Goal: Task Accomplishment & Management: Manage account settings

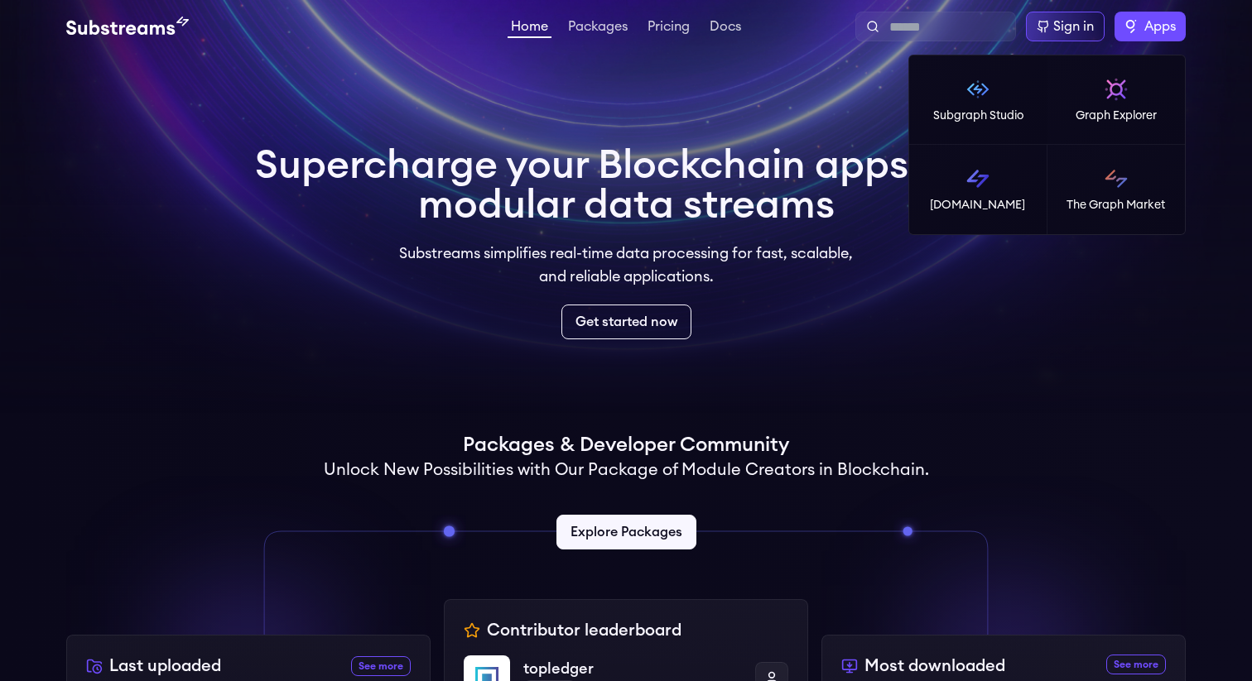
click at [1162, 36] on span "Apps" at bounding box center [1159, 27] width 31 height 20
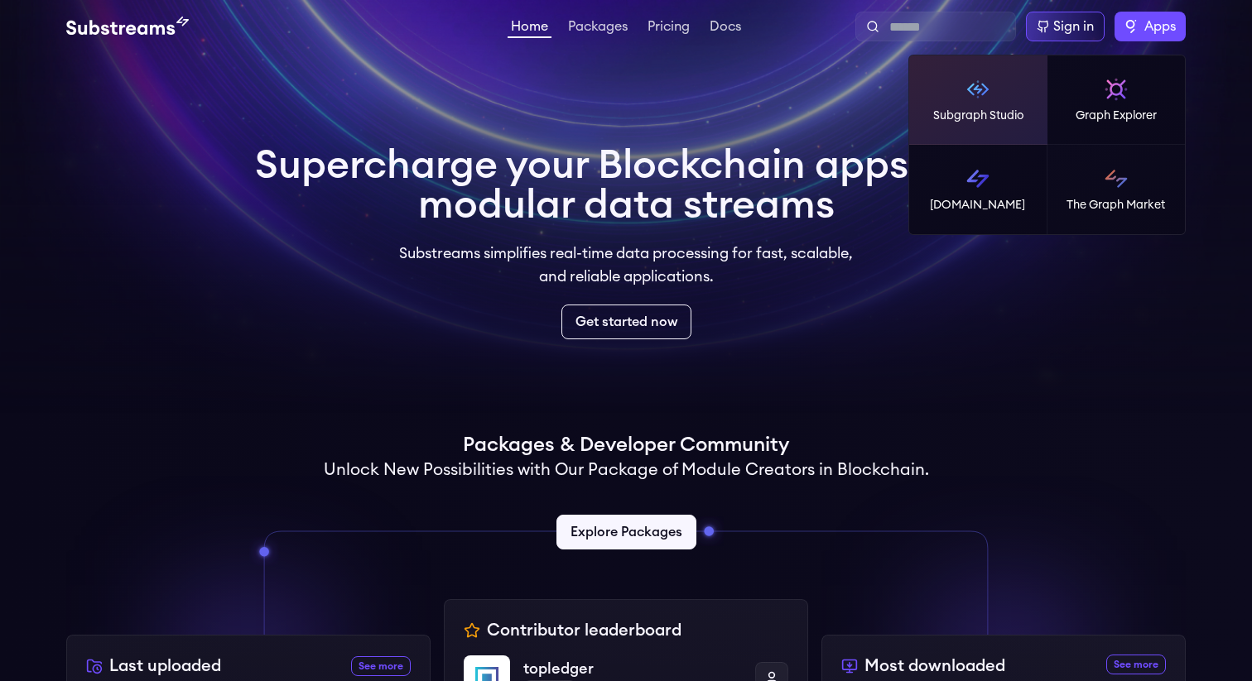
click at [993, 117] on p "Subgraph Studio" at bounding box center [978, 116] width 90 height 17
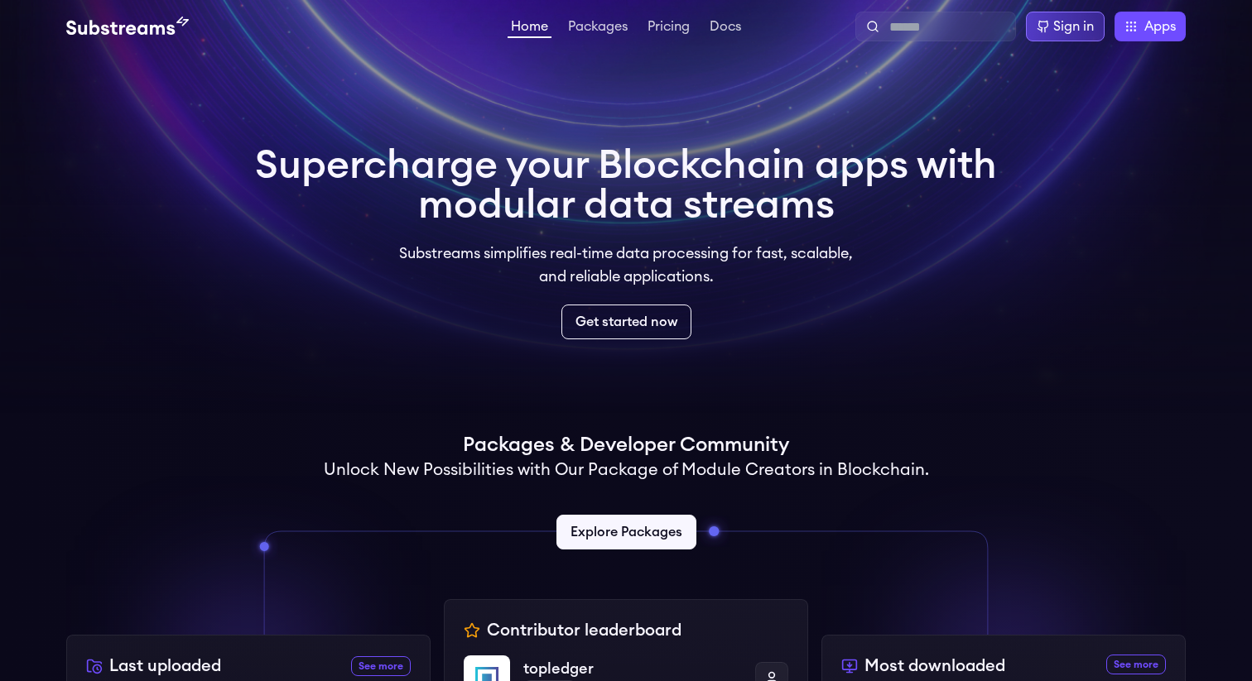
click at [1068, 27] on div "Sign in" at bounding box center [1073, 27] width 41 height 20
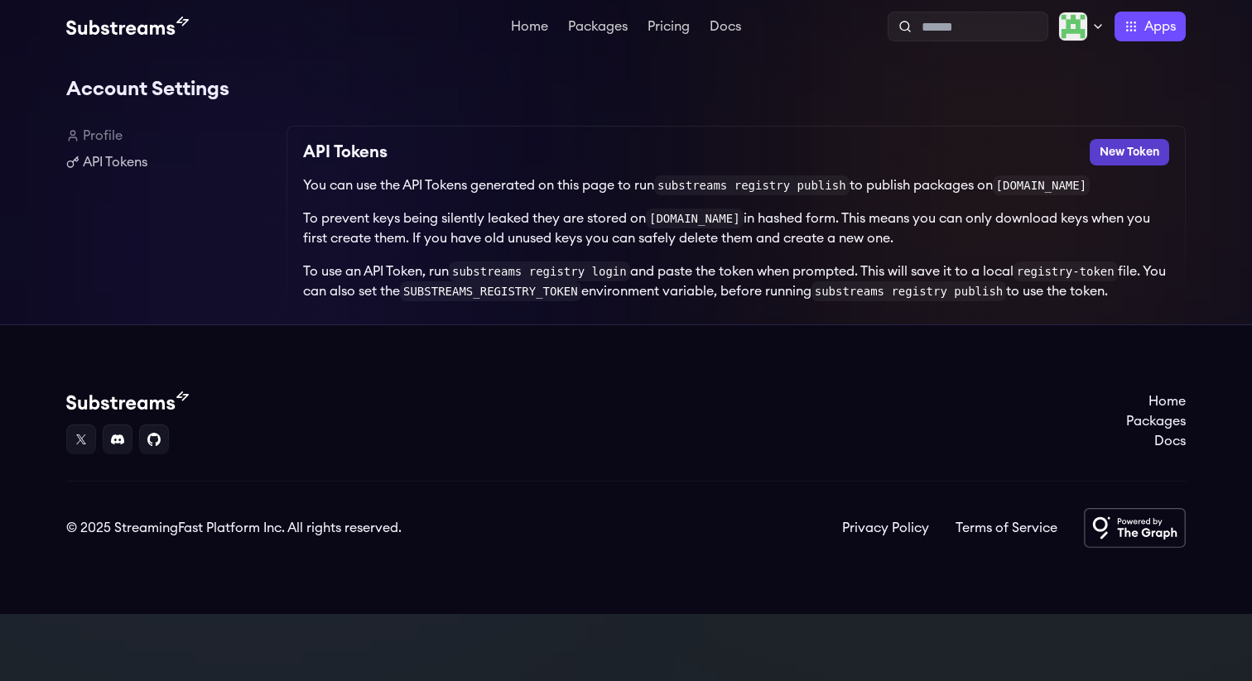
click at [1137, 157] on button "New Token" at bounding box center [1129, 152] width 79 height 26
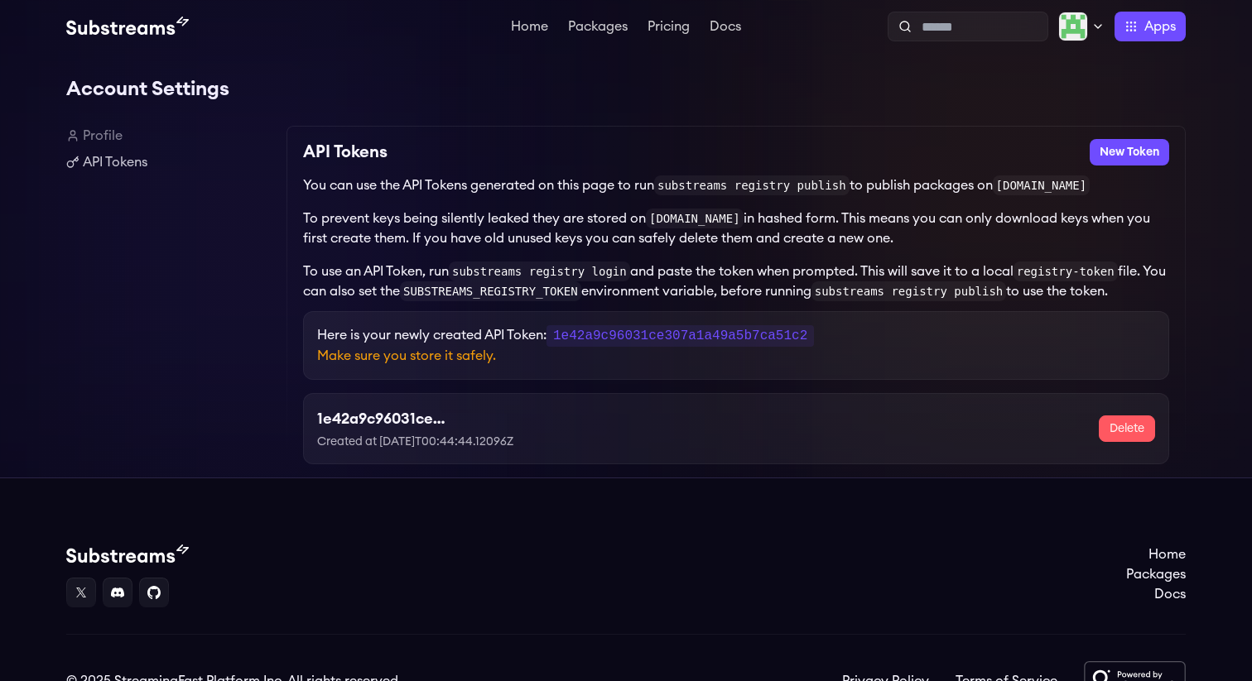
click at [669, 341] on code "1e42a9c96031ce307a1a49a5b7ca51c2" at bounding box center [679, 336] width 267 height 22
copy code "1e42a9c96031ce307a1a49a5b7ca51c2"
click at [90, 131] on link "Profile" at bounding box center [169, 136] width 207 height 20
